Goal: Task Accomplishment & Management: Use online tool/utility

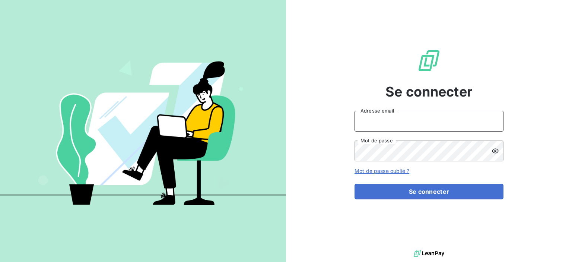
click at [387, 115] on input "Adresse email" at bounding box center [429, 121] width 149 height 21
type input "[EMAIL_ADDRESS][DOMAIN_NAME]"
click at [355, 184] on button "Se connecter" at bounding box center [429, 192] width 149 height 16
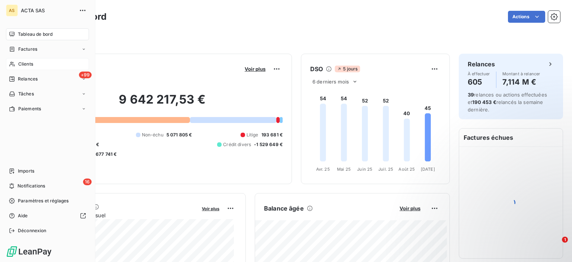
click at [16, 67] on div "Clients" at bounding box center [47, 64] width 83 height 12
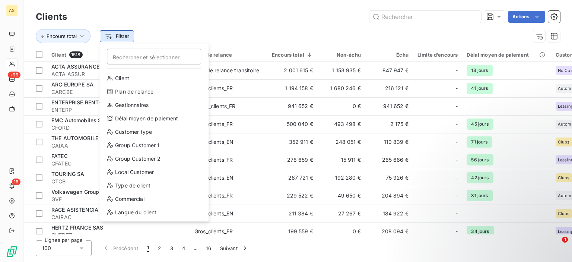
click at [118, 35] on html "AS +99 16 Clients Actions Encours total Filtrer Rechercher et sélectionner Clie…" at bounding box center [286, 131] width 572 height 262
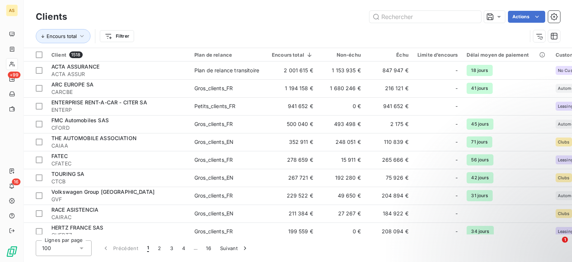
click at [181, 28] on html "AS +99 16 Clients Actions Encours total Filtrer Client 1518 Plan de relance Enc…" at bounding box center [286, 131] width 572 height 262
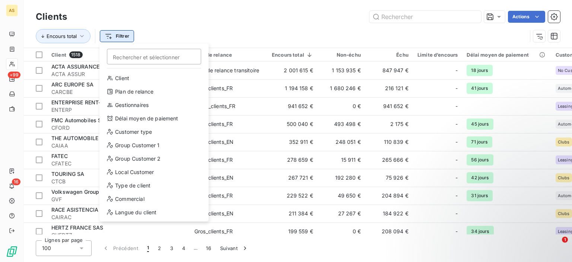
click at [120, 39] on html "AS +99 16 Clients Actions Encours total Filtrer Rechercher et sélectionner Clie…" at bounding box center [286, 131] width 572 height 262
click at [200, 37] on html "AS +99 16 Clients Actions Encours total Filtrer Rechercher et sélectionner Clie…" at bounding box center [286, 131] width 572 height 262
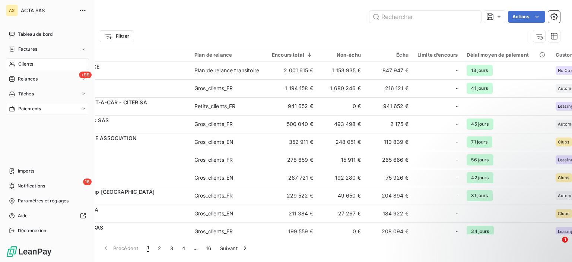
click at [28, 110] on span "Paiements" at bounding box center [29, 108] width 23 height 7
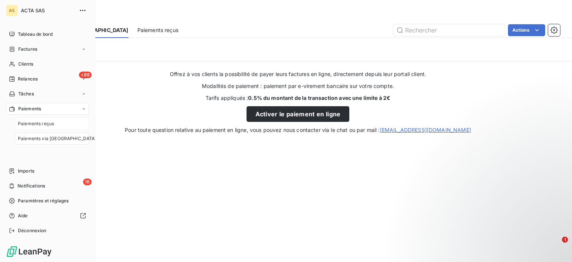
click at [28, 125] on span "Paiements reçus" at bounding box center [36, 123] width 36 height 7
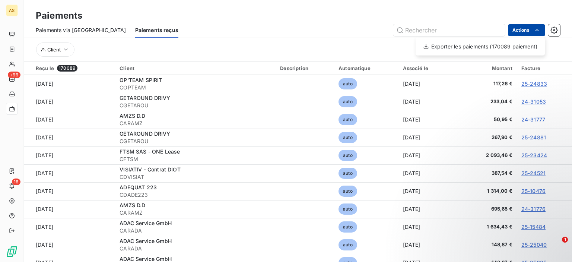
click at [542, 32] on html "AS +99 16 Paiements Paiements via le Portail Paiements reçus Actions Exporter l…" at bounding box center [286, 131] width 572 height 262
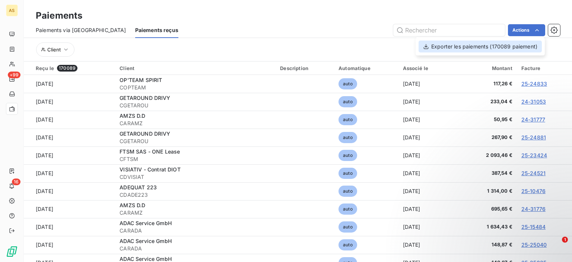
click at [520, 47] on div "Exporter les paiements (170089 paiement)" at bounding box center [480, 47] width 123 height 12
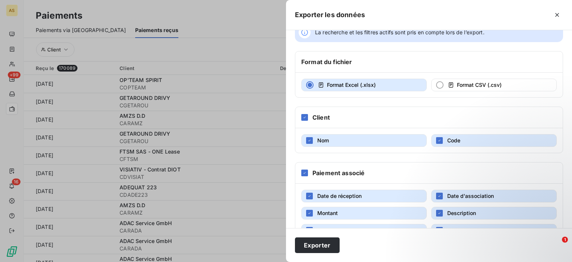
scroll to position [38, 0]
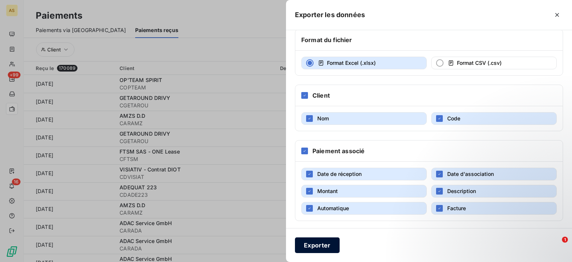
click at [322, 247] on button "Exporter" at bounding box center [317, 245] width 45 height 16
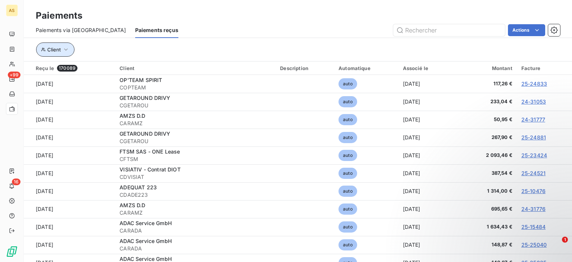
click at [70, 48] on button "Client" at bounding box center [55, 49] width 38 height 14
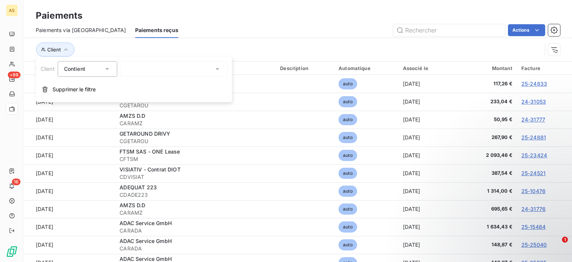
click at [165, 70] on div at bounding box center [173, 69] width 107 height 16
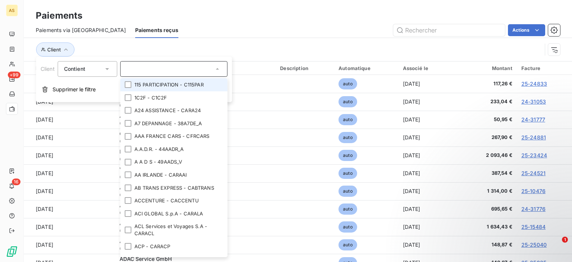
click at [165, 70] on input "text" at bounding box center [170, 69] width 87 height 7
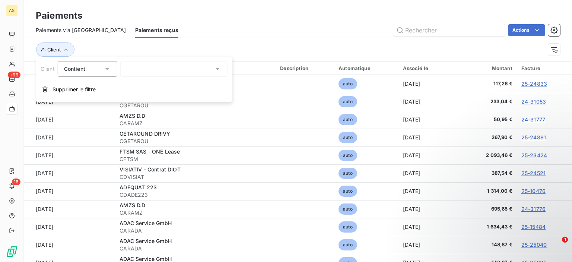
click at [109, 71] on icon at bounding box center [107, 68] width 7 height 7
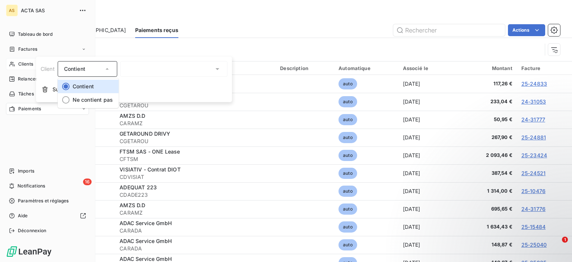
click at [18, 64] on div "Clients" at bounding box center [47, 64] width 83 height 12
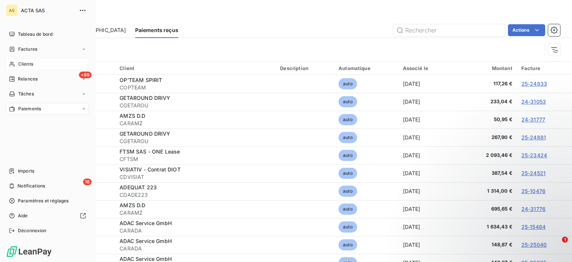
click at [18, 61] on div "Clients" at bounding box center [47, 64] width 83 height 12
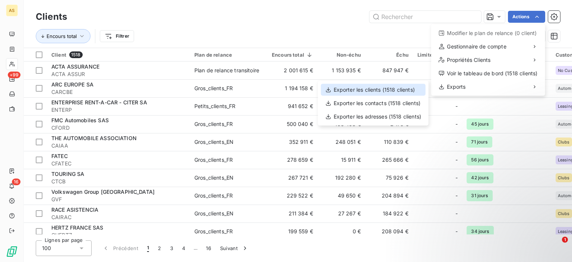
click at [384, 93] on div "Exporter les clients (1518 clients)" at bounding box center [373, 90] width 105 height 12
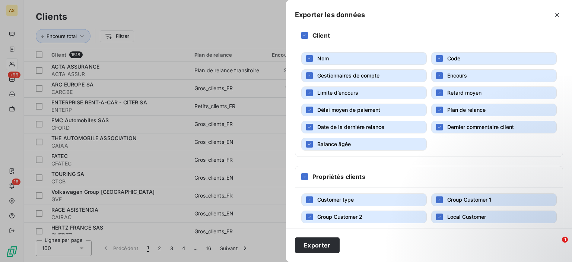
scroll to position [98, 0]
click at [323, 244] on button "Exporter" at bounding box center [317, 245] width 45 height 16
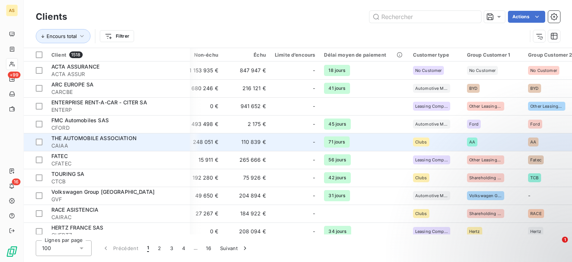
scroll to position [0, 0]
